Goal: Information Seeking & Learning: Check status

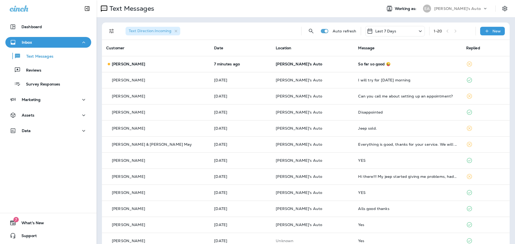
click at [242, 67] on td "7 minutes ago" at bounding box center [241, 64] width 62 height 16
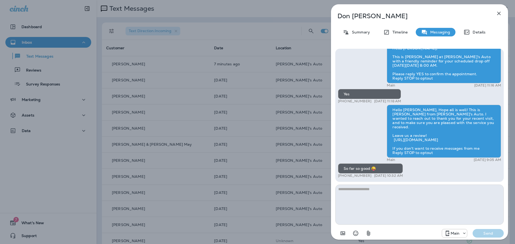
click at [498, 14] on icon "button" at bounding box center [499, 13] width 3 height 3
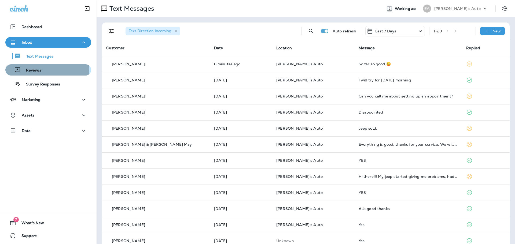
click at [44, 69] on div "Reviews" at bounding box center [49, 70] width 82 height 8
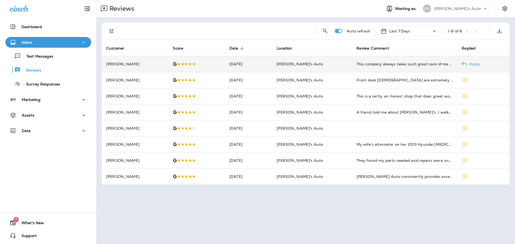
click at [260, 61] on td "[DATE]" at bounding box center [248, 64] width 47 height 16
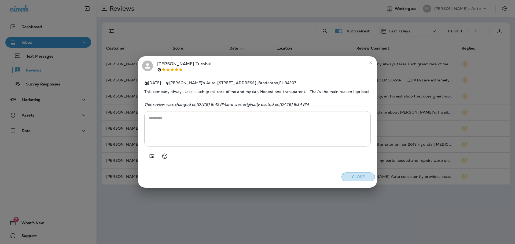
click at [361, 180] on button "Close" at bounding box center [359, 177] width 34 height 9
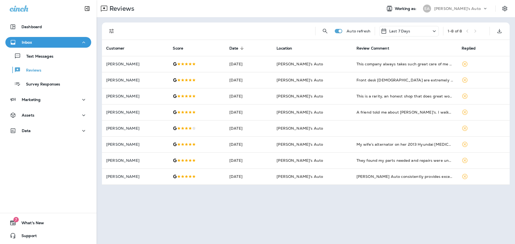
click at [427, 21] on div "Auto refresh Last 7 Days 1 - 8 of 8 Customer Score Date sorted descending Locat…" at bounding box center [306, 103] width 419 height 173
